Goal: Task Accomplishment & Management: Manage account settings

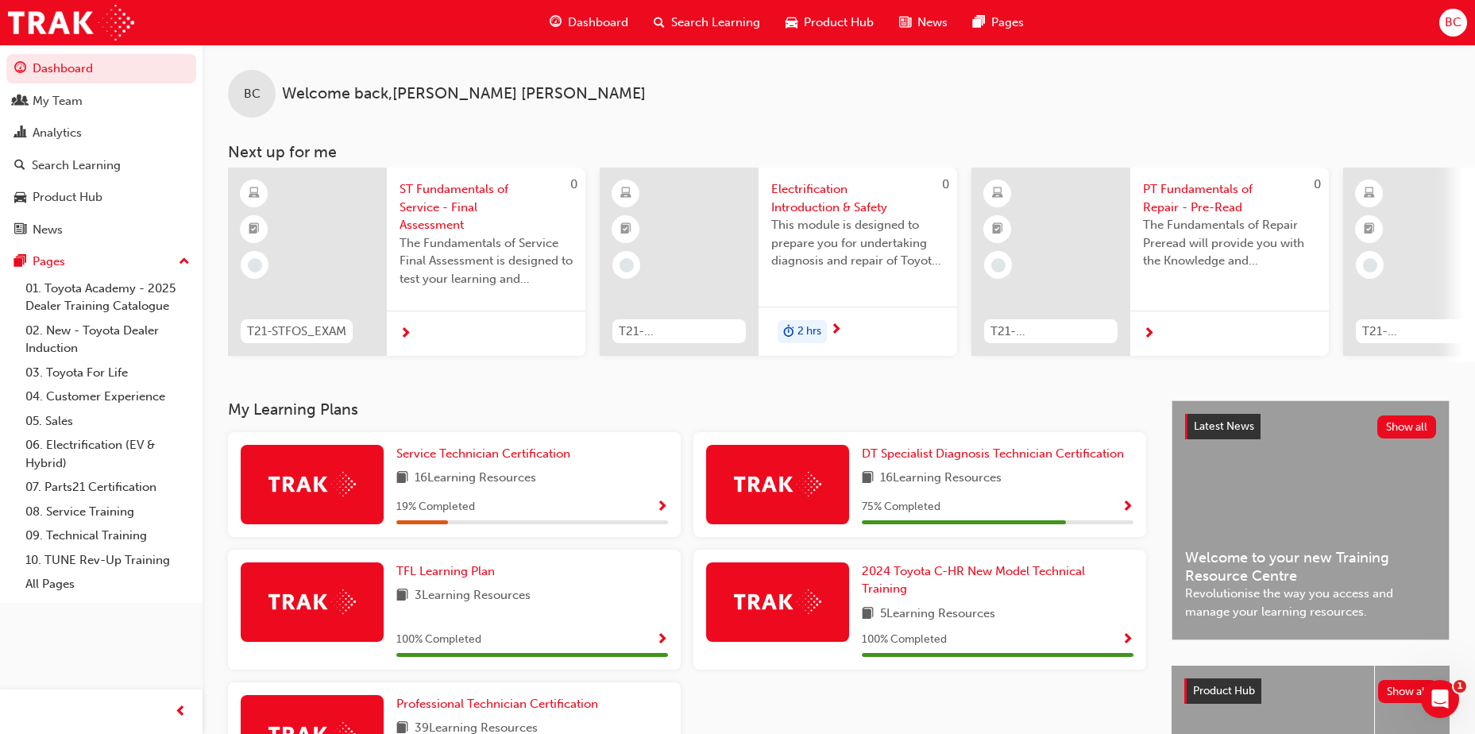
click at [1445, 22] on span "BC" at bounding box center [1452, 22] width 17 height 18
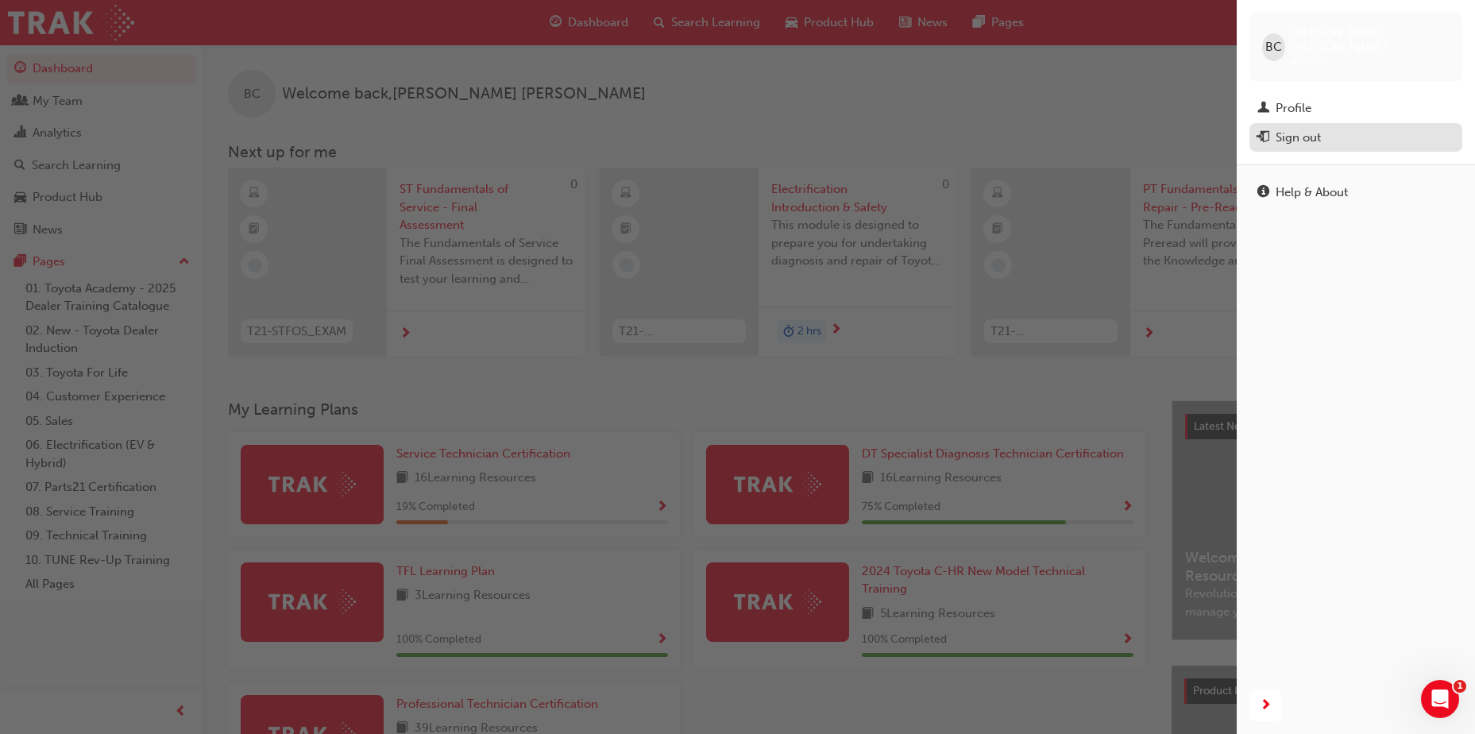
click at [1290, 129] on div "Sign out" at bounding box center [1297, 138] width 45 height 18
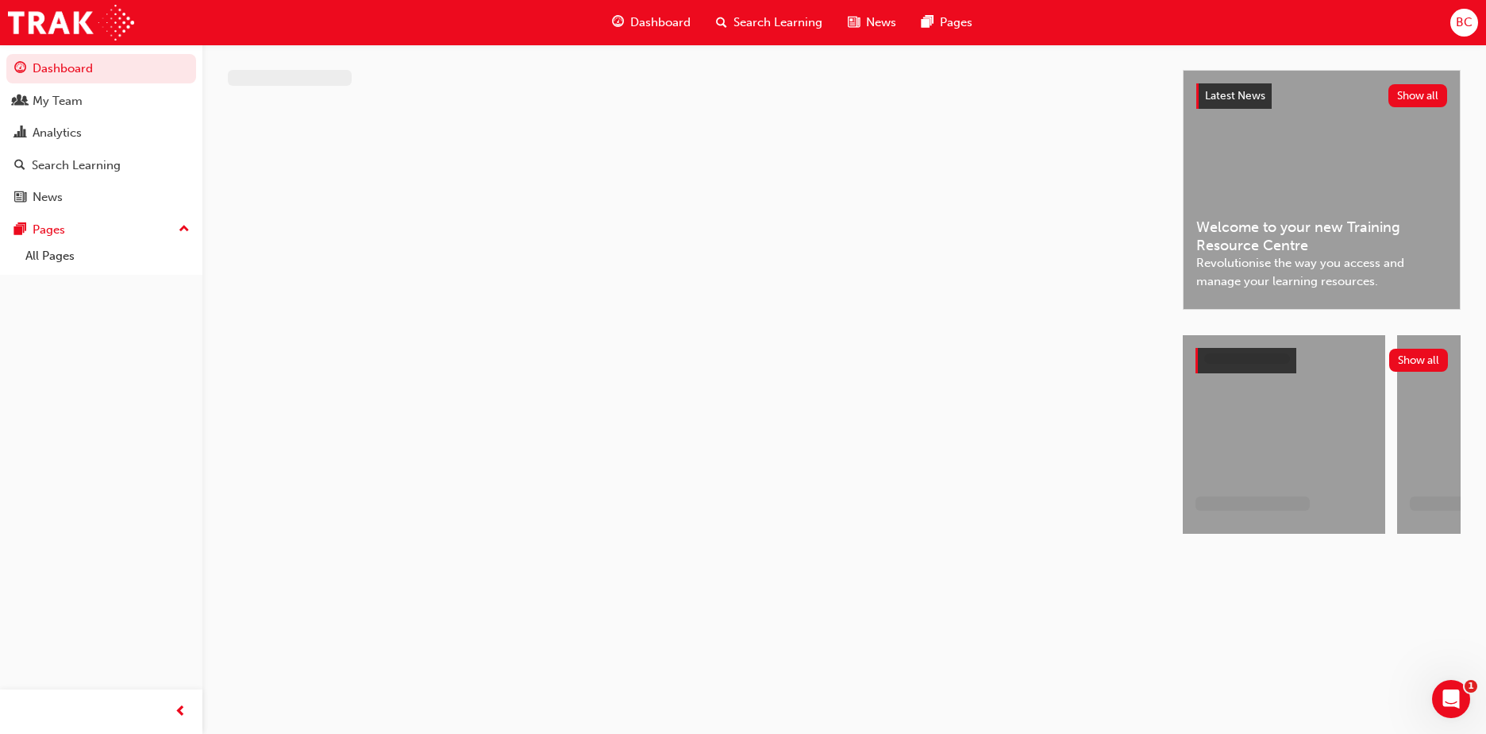
click at [1474, 28] on div "BC" at bounding box center [1465, 23] width 28 height 28
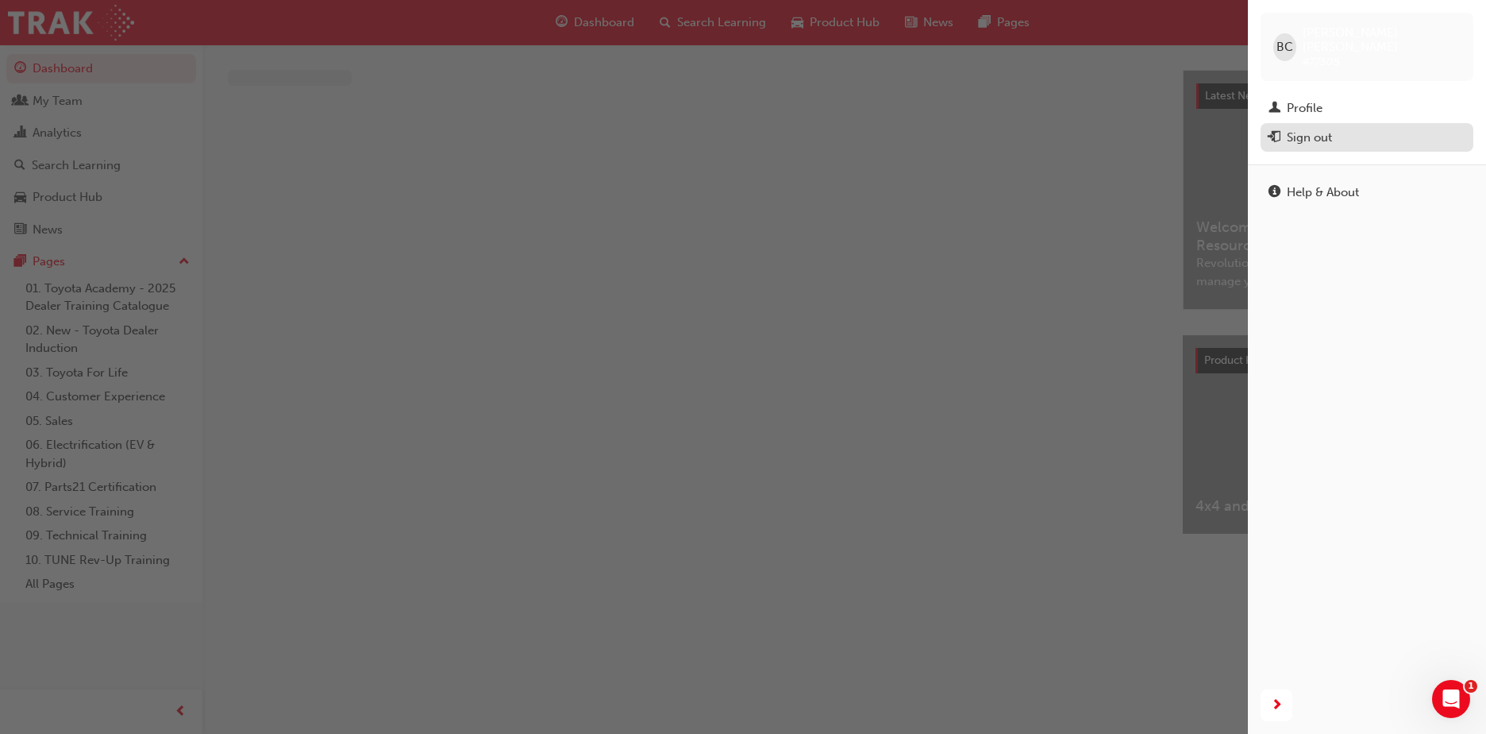
click at [1309, 129] on div "Sign out" at bounding box center [1309, 138] width 45 height 18
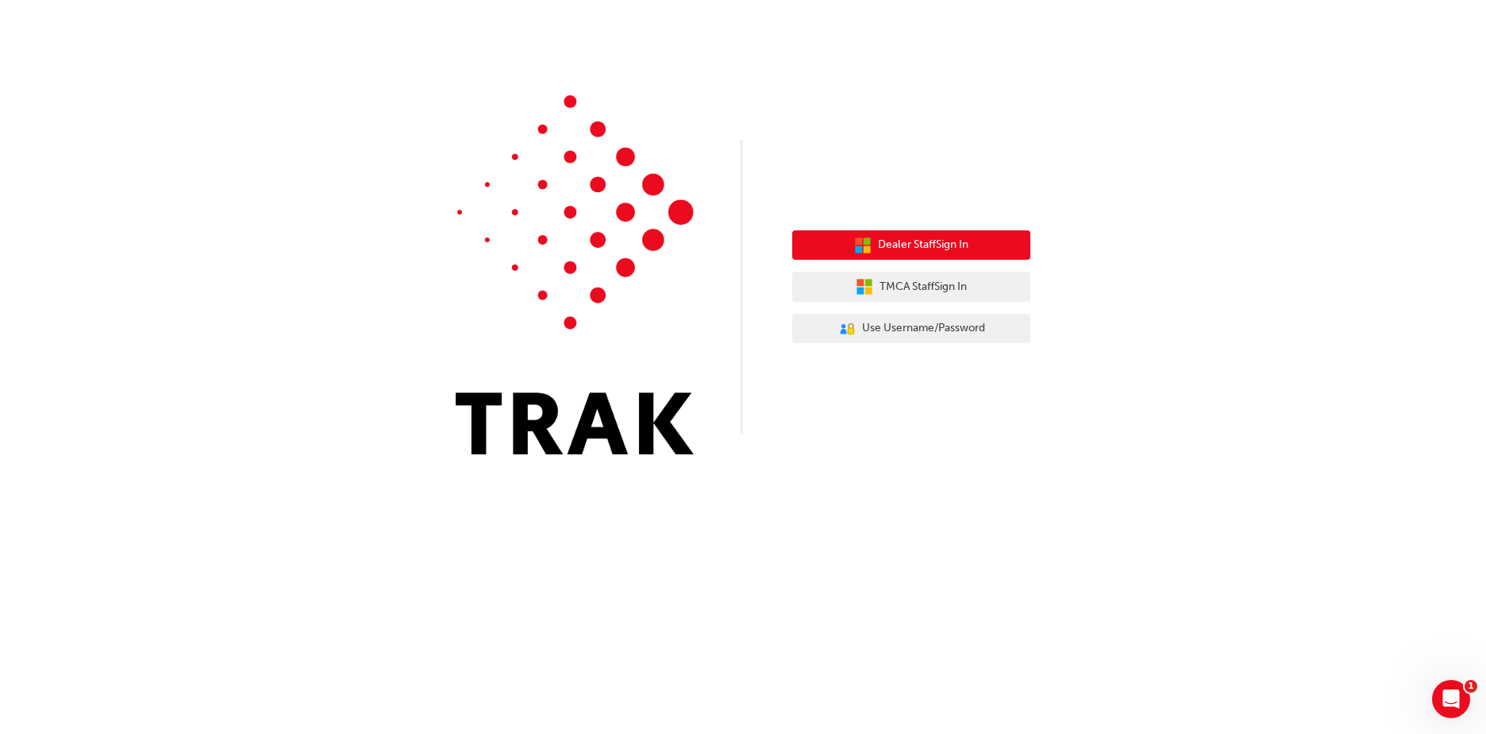
click at [911, 243] on span "Dealer Staff Sign In" at bounding box center [923, 245] width 91 height 18
